Goal: Transaction & Acquisition: Purchase product/service

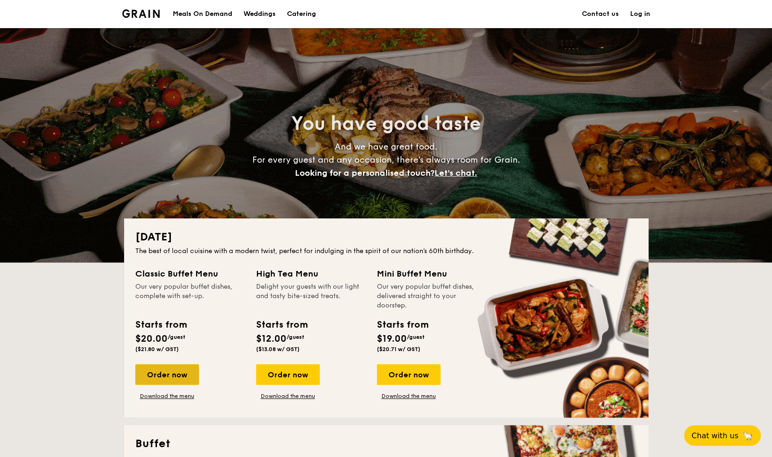
click at [185, 369] on div "Order now" at bounding box center [167, 374] width 64 height 21
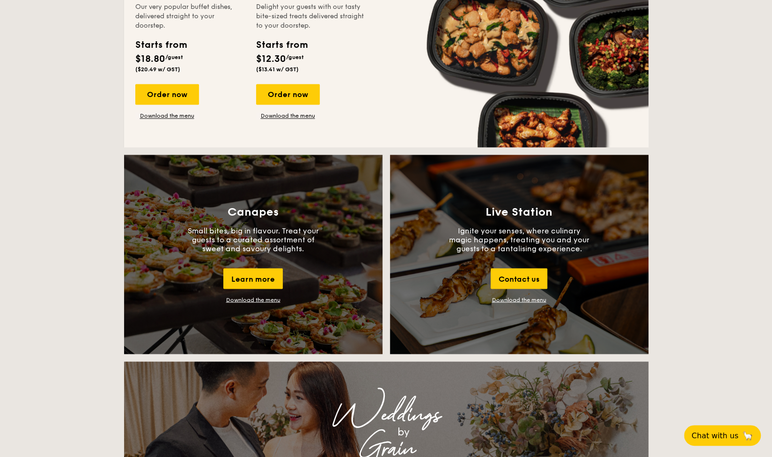
scroll to position [1030, 0]
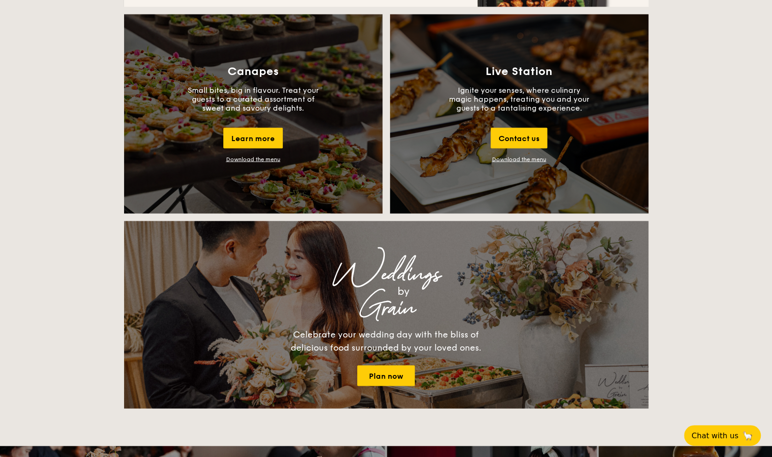
click at [525, 159] on link "Download the menu" at bounding box center [519, 158] width 54 height 7
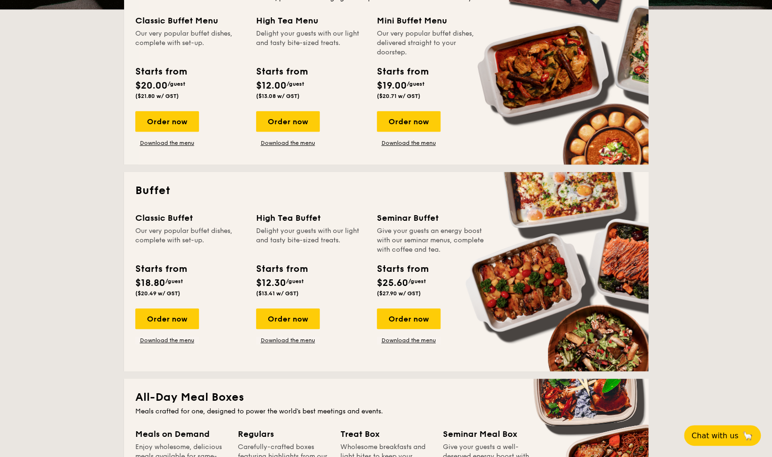
scroll to position [187, 0]
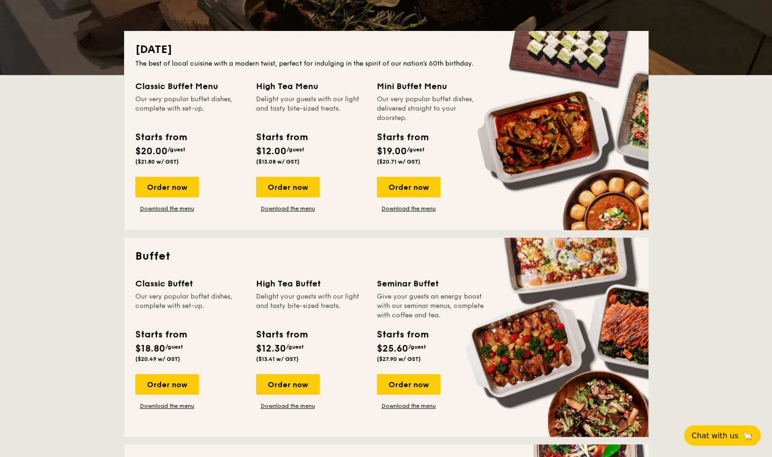
click at [174, 395] on div "Order now Download the menu" at bounding box center [167, 392] width 64 height 36
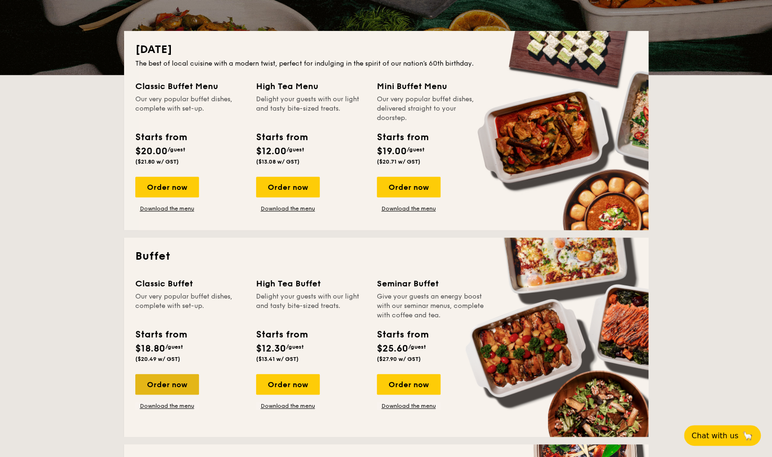
click at [184, 381] on div "Order now" at bounding box center [167, 384] width 64 height 21
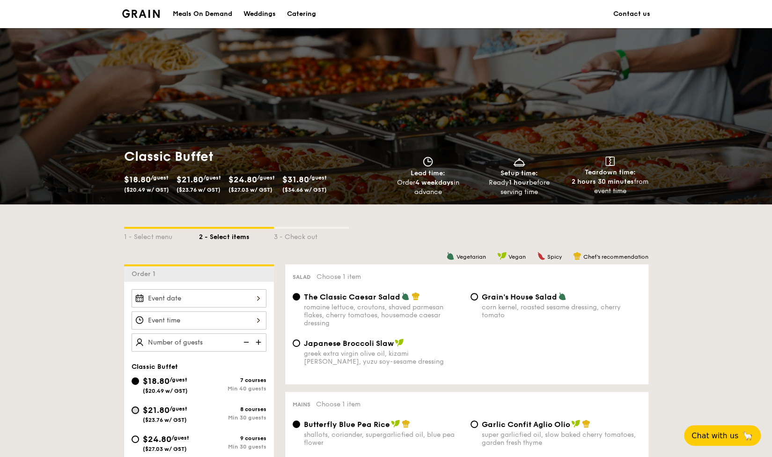
click at [134, 410] on input "$21.80 /guest ($23.76 w/ GST) 8 courses Min 30 guests" at bounding box center [135, 409] width 7 height 7
radio input "true"
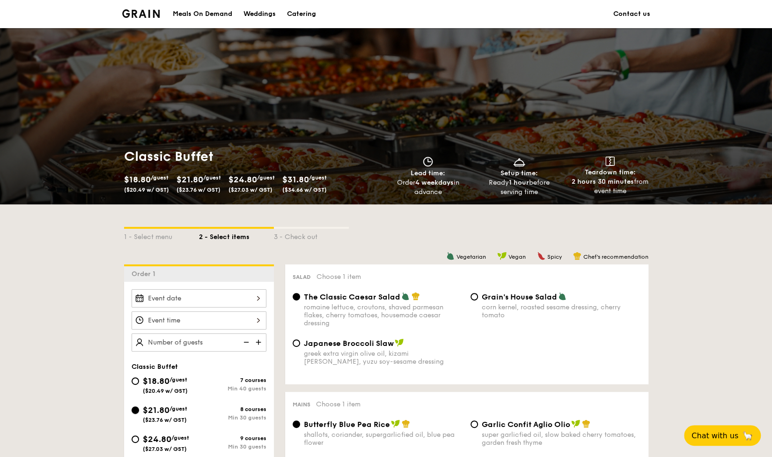
radio input "true"
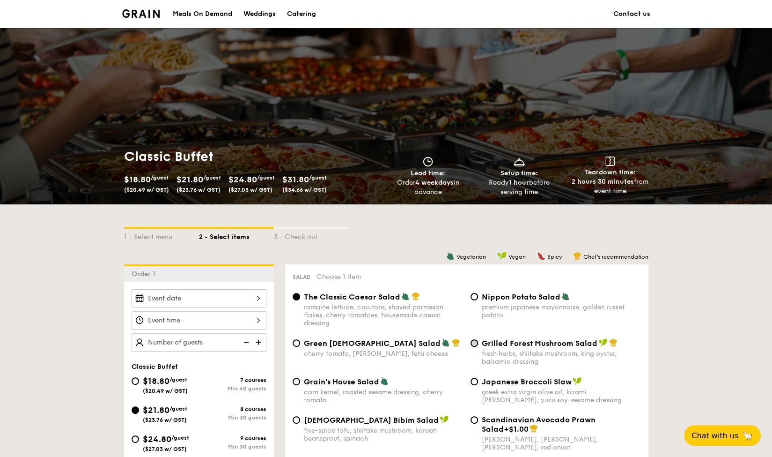
click at [476, 340] on input "Grilled Forest Mushroom Salad fresh herbs, shiitake mushroom, king oyster, bals…" at bounding box center [474, 342] width 7 height 7
radio input "true"
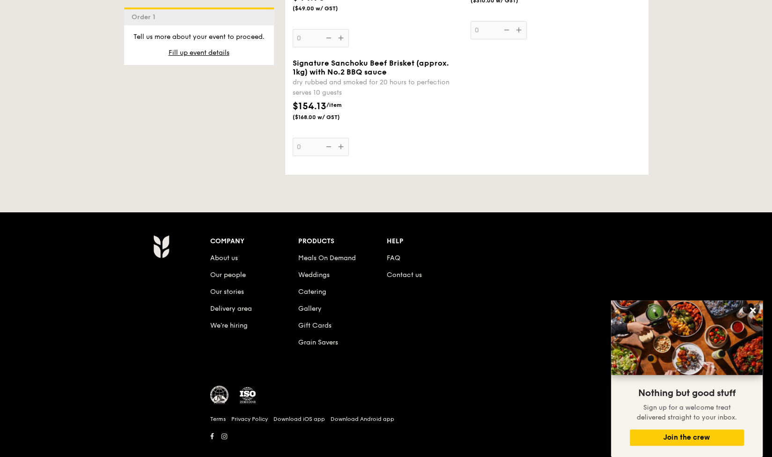
scroll to position [2145, 0]
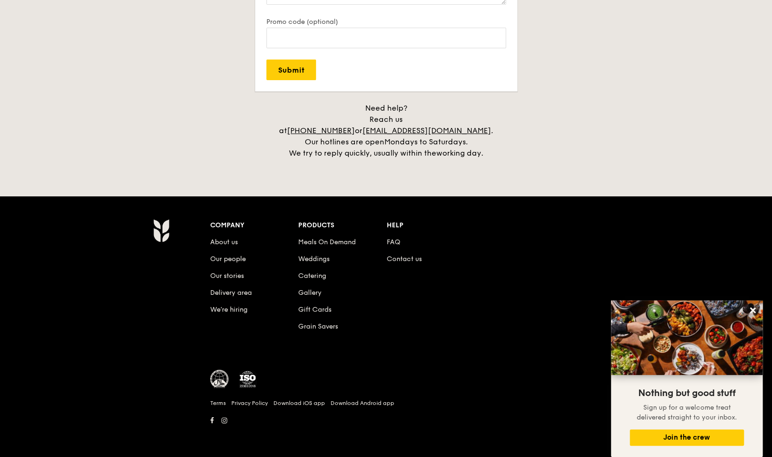
scroll to position [187, 0]
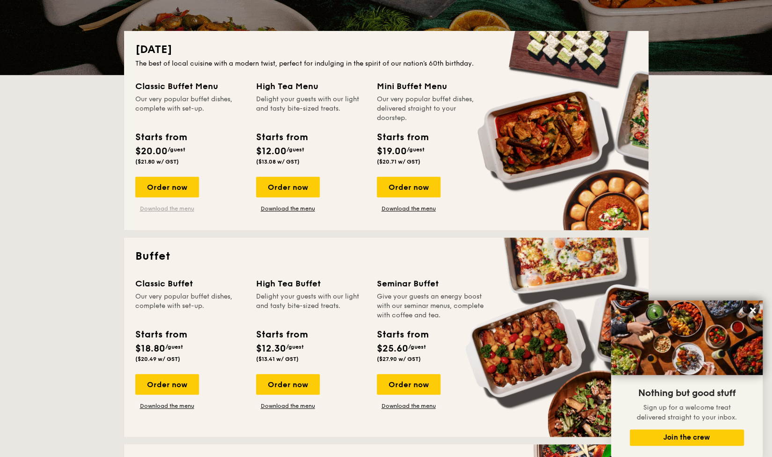
click at [180, 210] on link "Download the menu" at bounding box center [167, 208] width 64 height 7
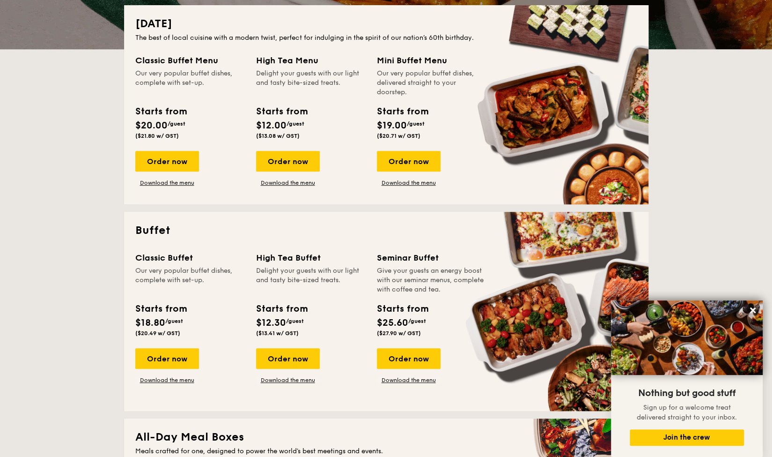
scroll to position [234, 0]
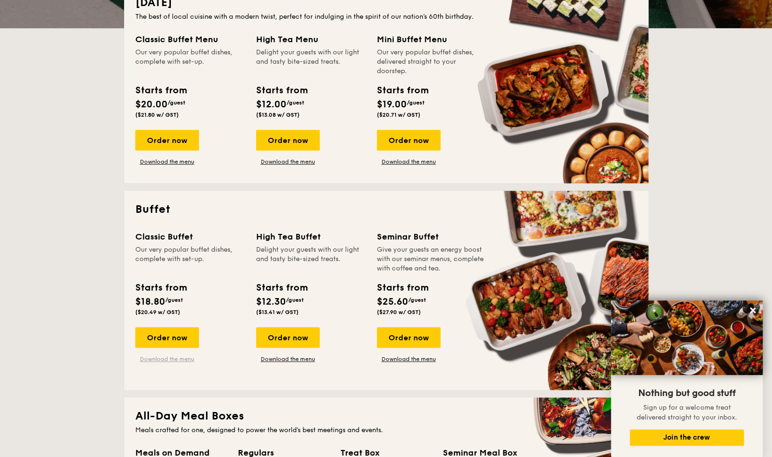
click at [173, 358] on link "Download the menu" at bounding box center [167, 358] width 64 height 7
click at [407, 337] on div "Order now" at bounding box center [409, 337] width 64 height 21
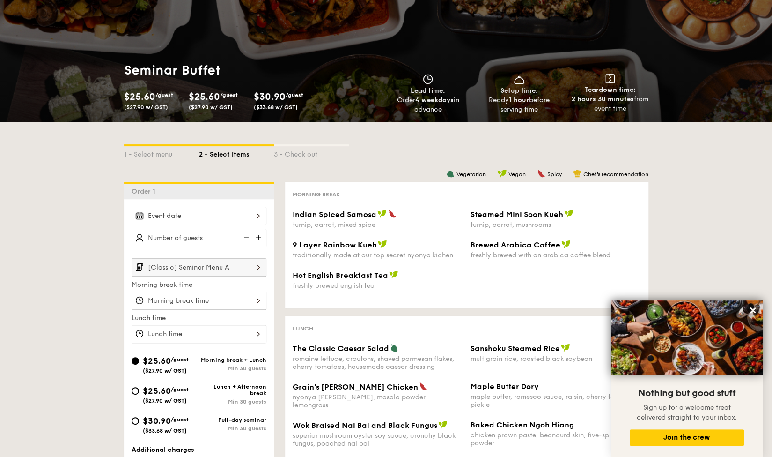
scroll to position [47, 0]
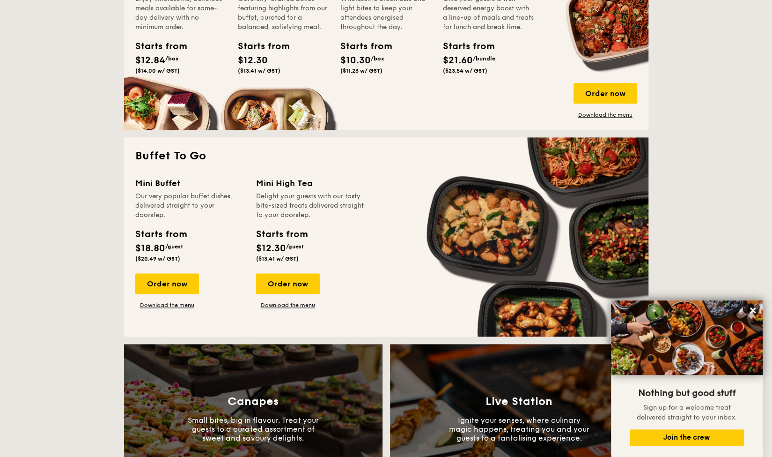
scroll to position [656, 0]
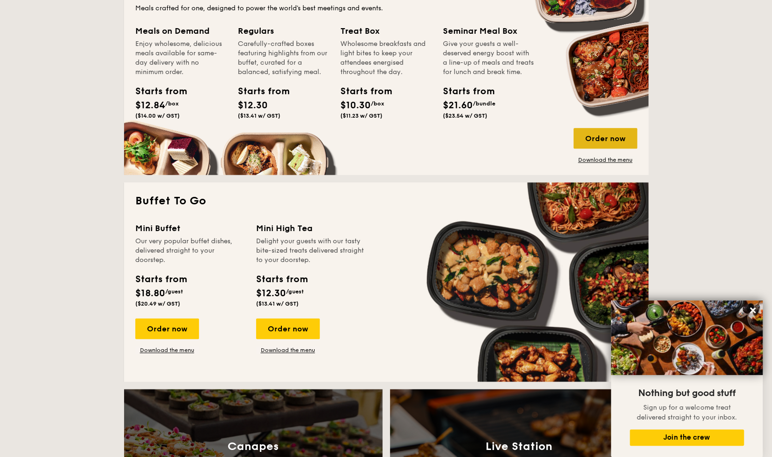
click at [606, 137] on div "Order now" at bounding box center [606, 138] width 64 height 21
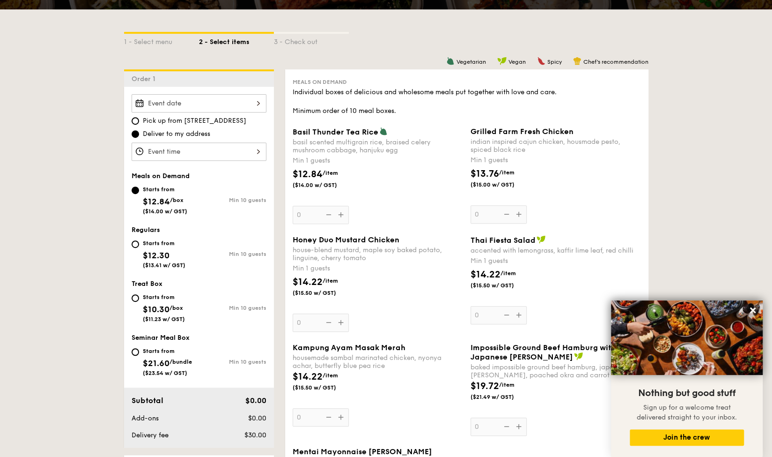
scroll to position [234, 0]
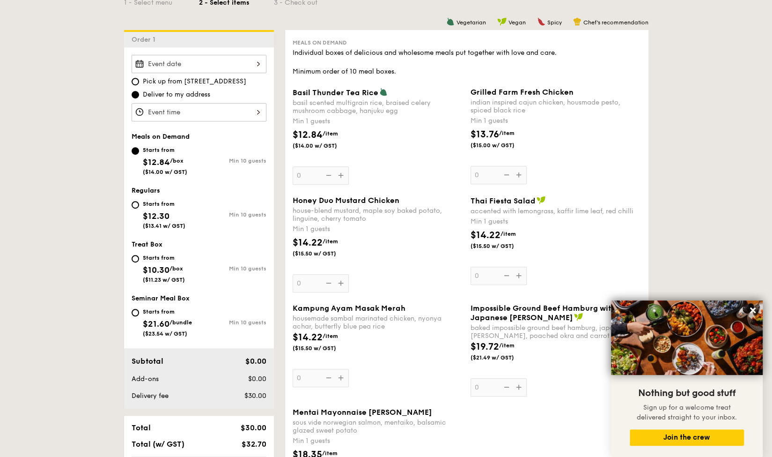
click at [220, 206] on div "Starts from $12.30 ($13.41 w/ GST) Min 10 guests" at bounding box center [199, 213] width 135 height 31
click at [154, 211] on span "$12.30" at bounding box center [156, 216] width 27 height 10
click at [139, 208] on input "Starts from $12.30 ($13.41 w/ GST) Min 10 guests" at bounding box center [135, 204] width 7 height 7
radio input "true"
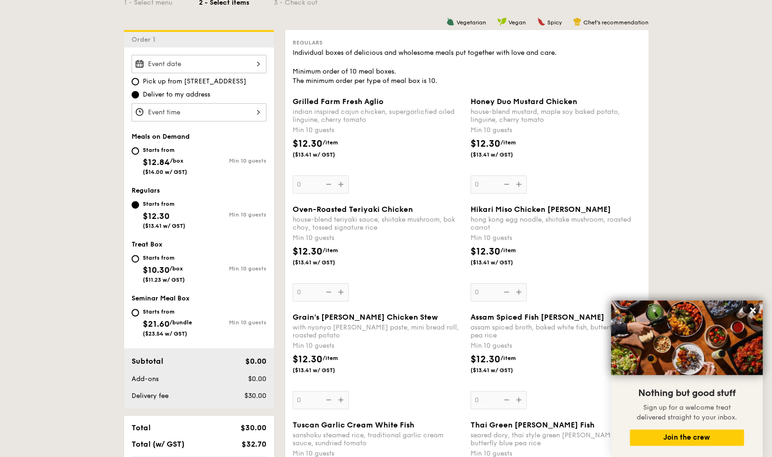
click at [136, 276] on div "Starts from $10.30 /box ($11.23 w/ GST)" at bounding box center [165, 267] width 67 height 31
click at [136, 262] on input "Starts from $10.30 /box ($11.23 w/ GST) Min 10 guests" at bounding box center [135, 258] width 7 height 7
radio input "true"
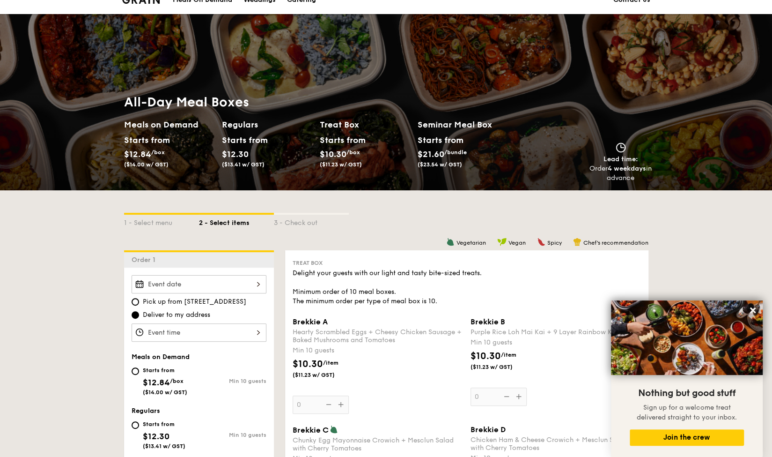
scroll to position [0, 0]
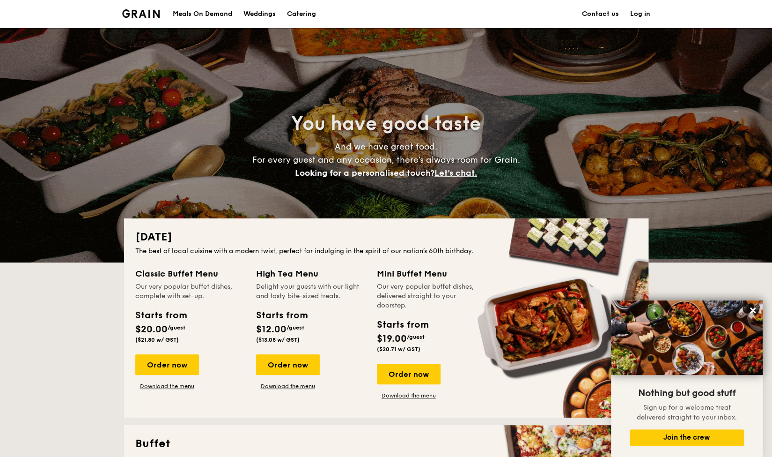
scroll to position [1679, 0]
